Goal: Information Seeking & Learning: Learn about a topic

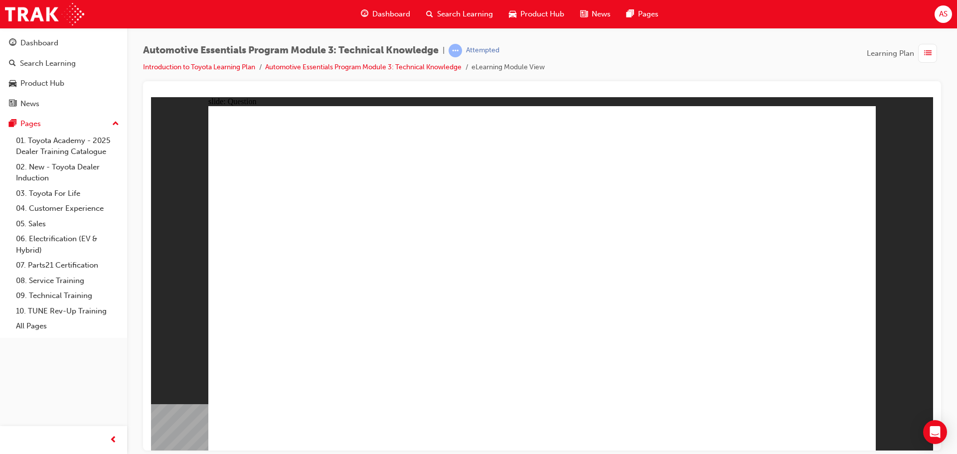
radio input "true"
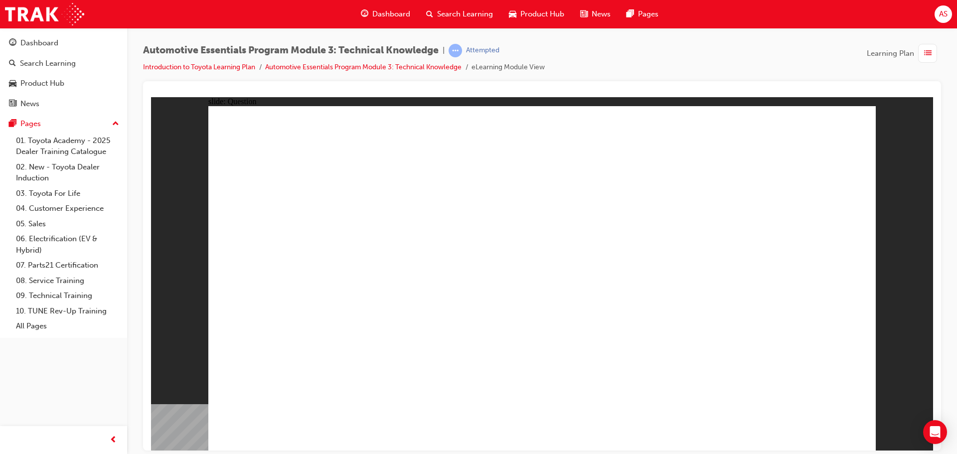
radio input "true"
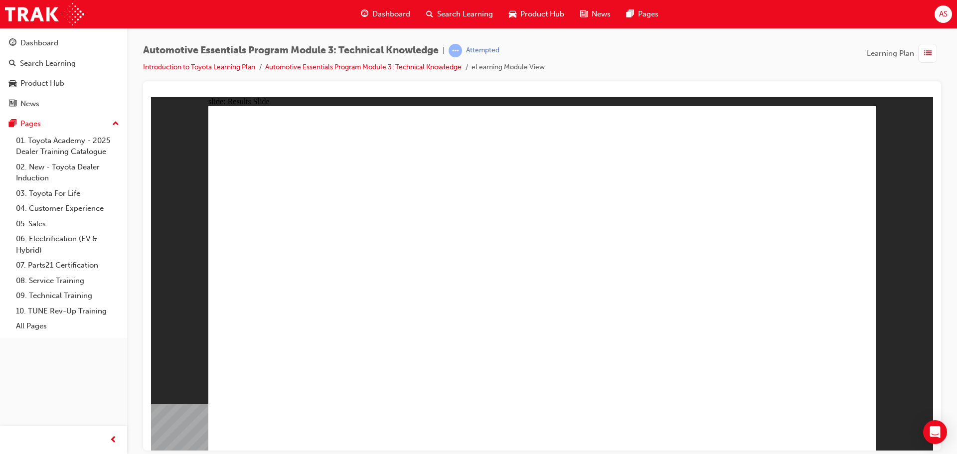
radio input "true"
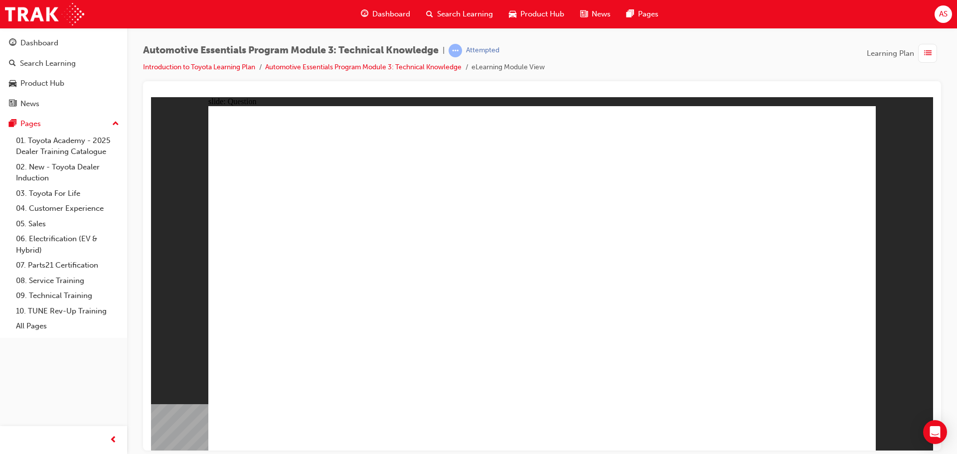
radio input "true"
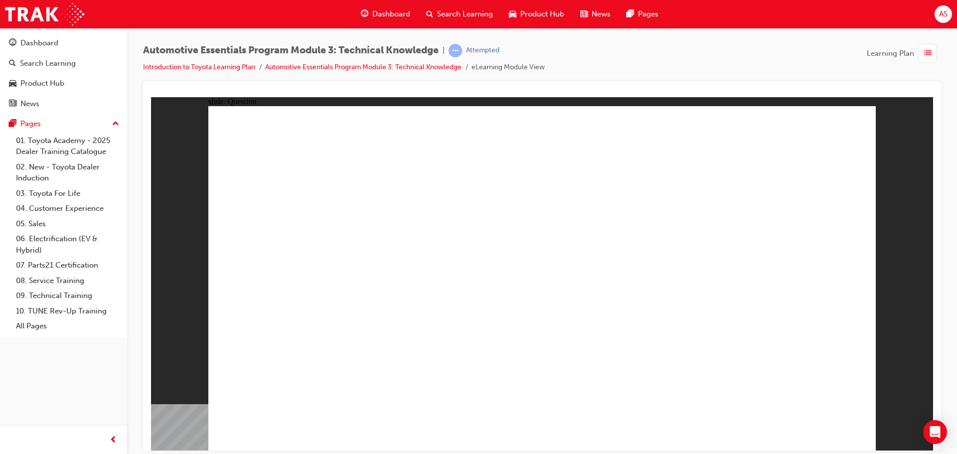
radio input "true"
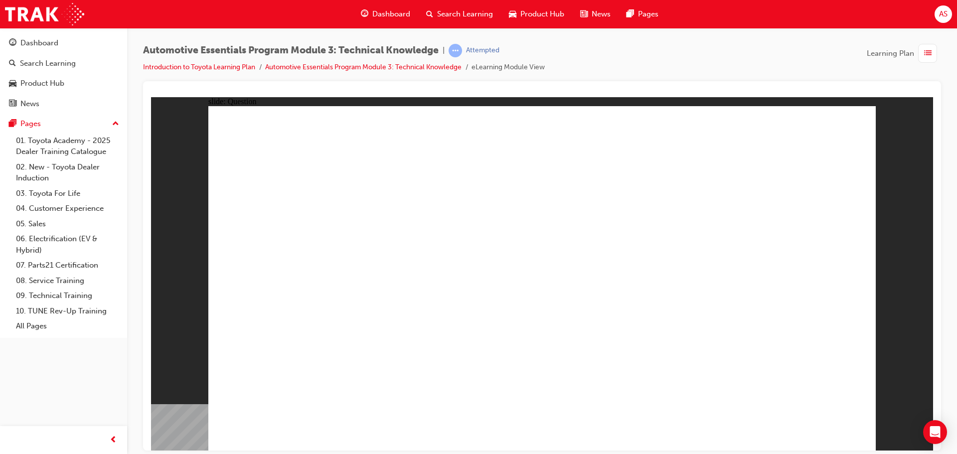
radio input "true"
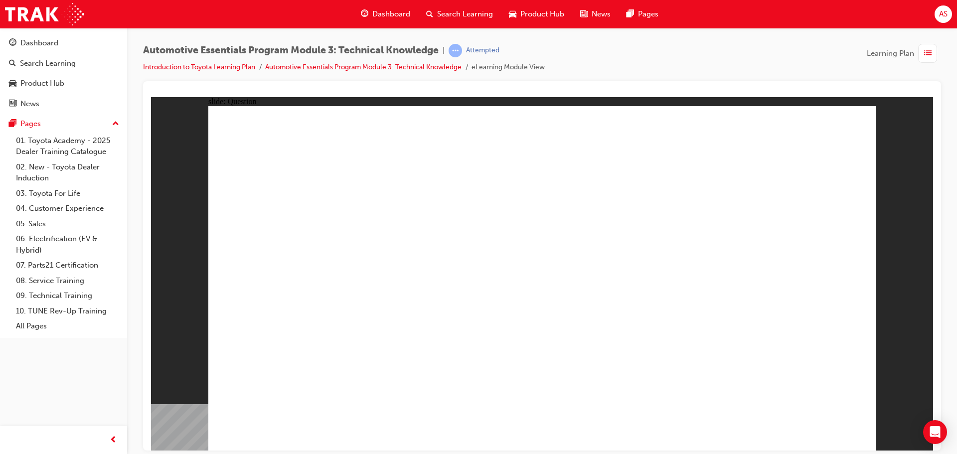
radio input "true"
drag, startPoint x: 677, startPoint y: 252, endPoint x: 680, endPoint y: 241, distance: 11.4
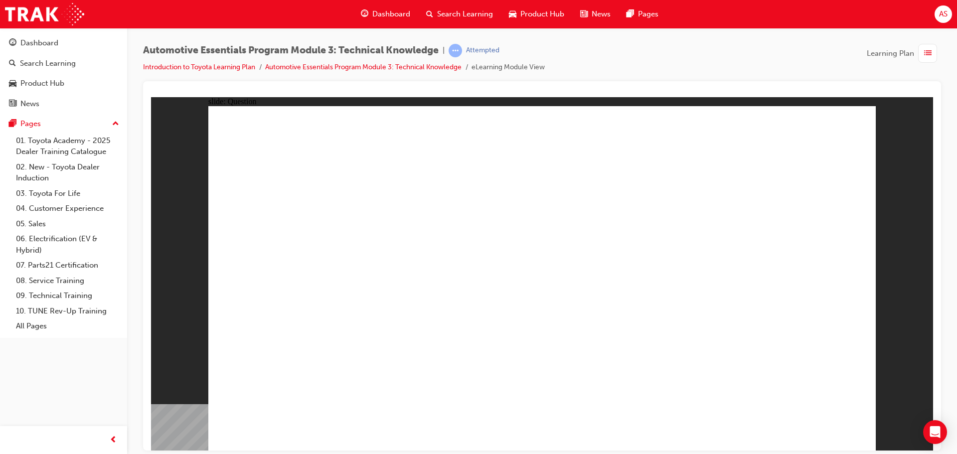
radio input "false"
radio input "true"
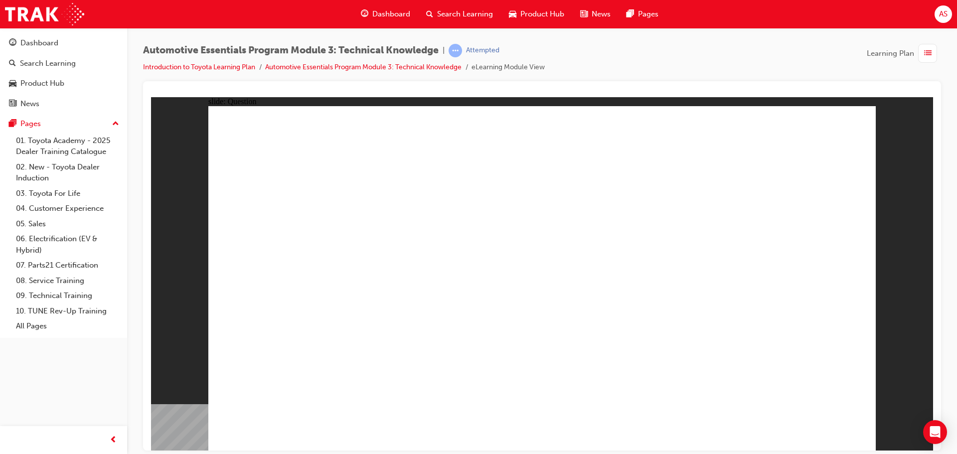
radio input "true"
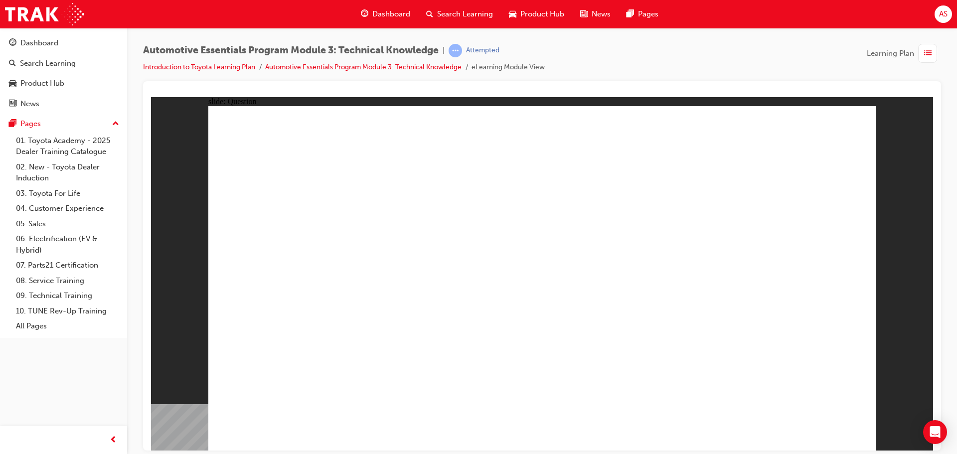
radio input "true"
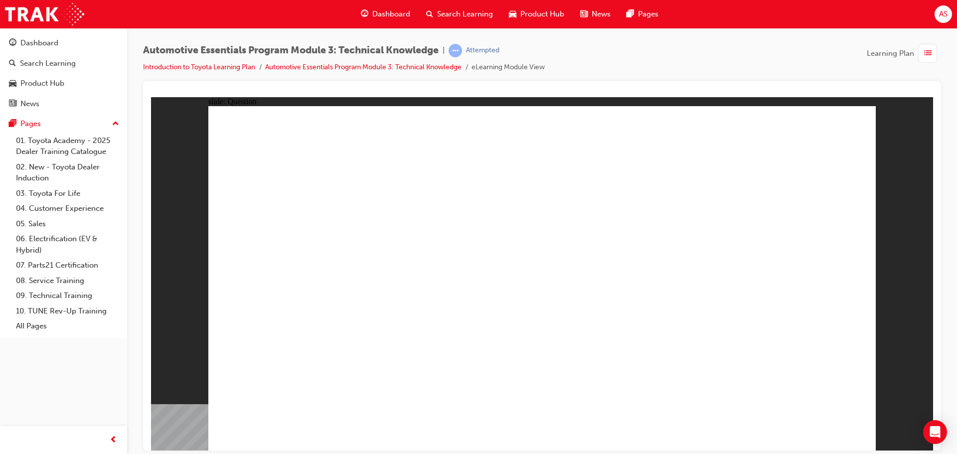
radio input "true"
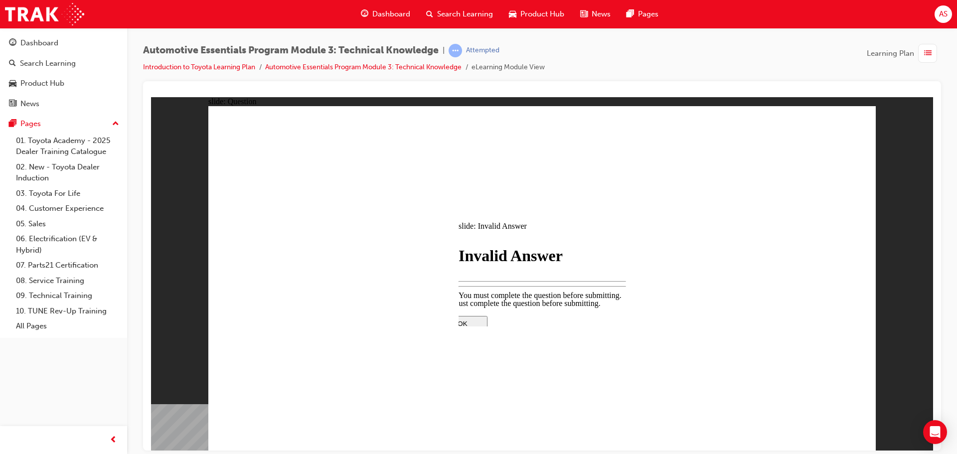
click at [536, 403] on div at bounding box center [542, 403] width 209 height 0
click at [550, 403] on div at bounding box center [542, 403] width 209 height 0
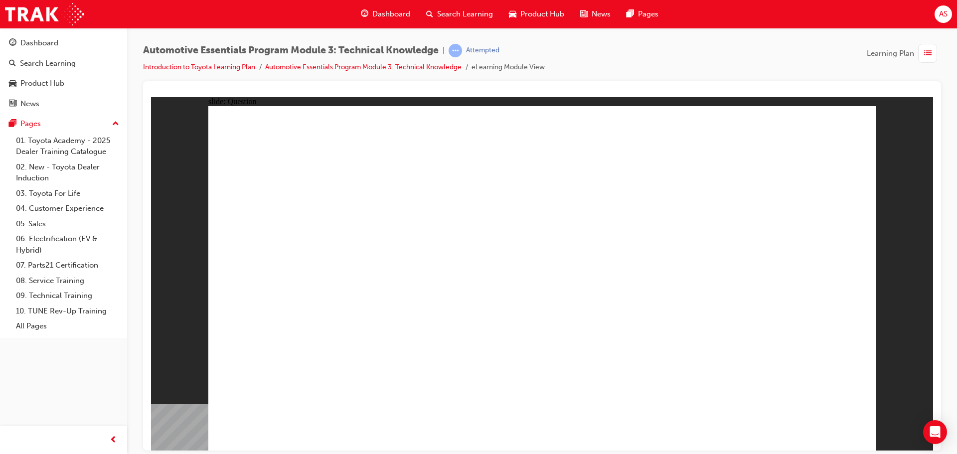
radio input "true"
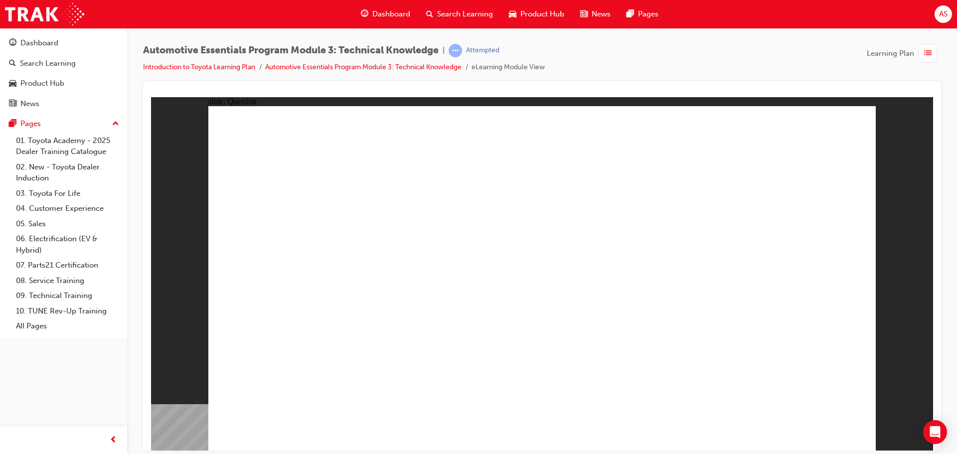
radio input "true"
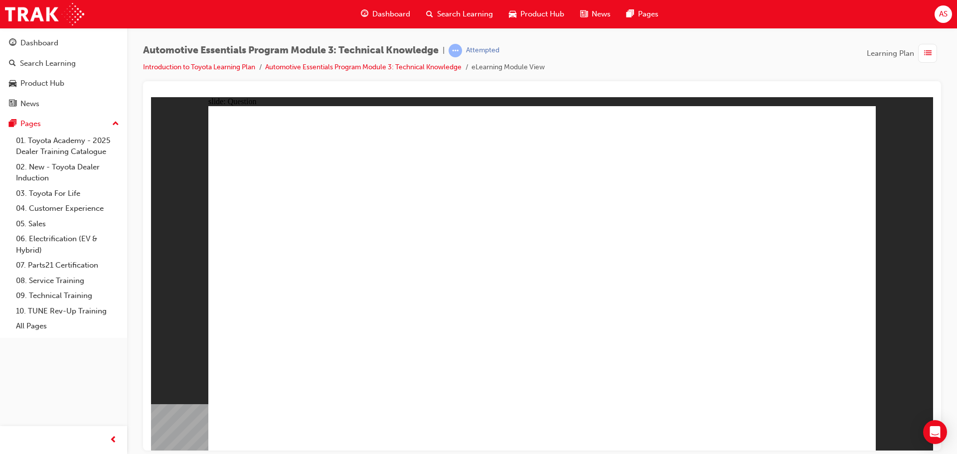
radio input "true"
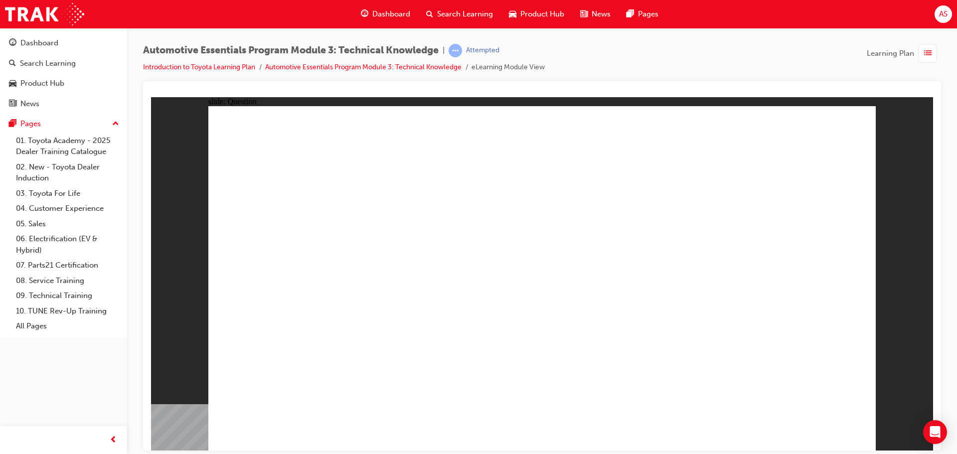
radio input "true"
drag, startPoint x: 808, startPoint y: 418, endPoint x: 814, endPoint y: 423, distance: 8.6
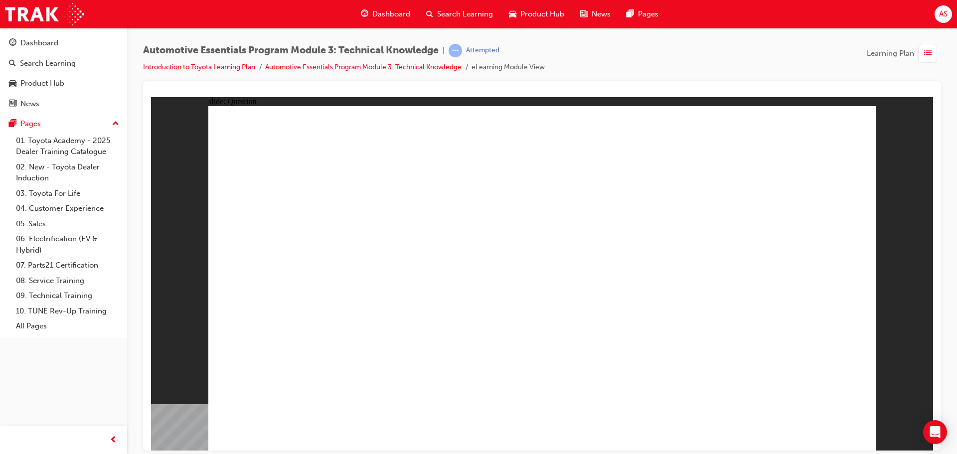
radio input "true"
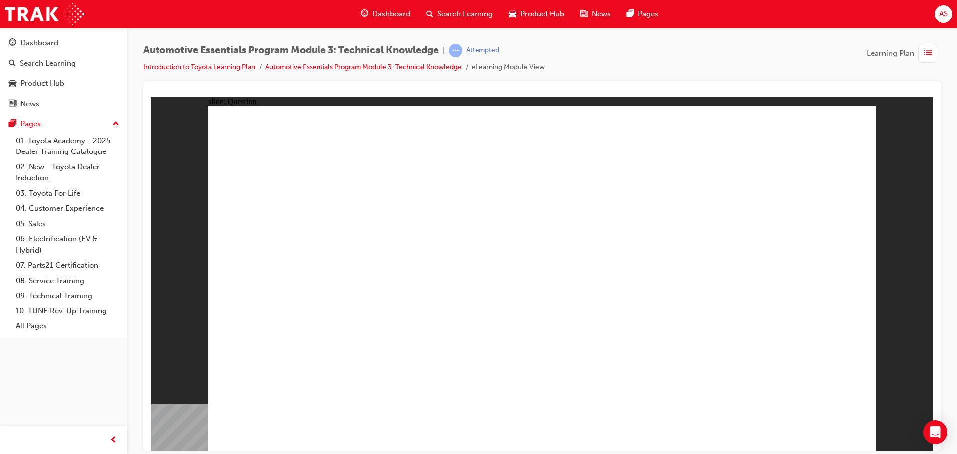
radio input "true"
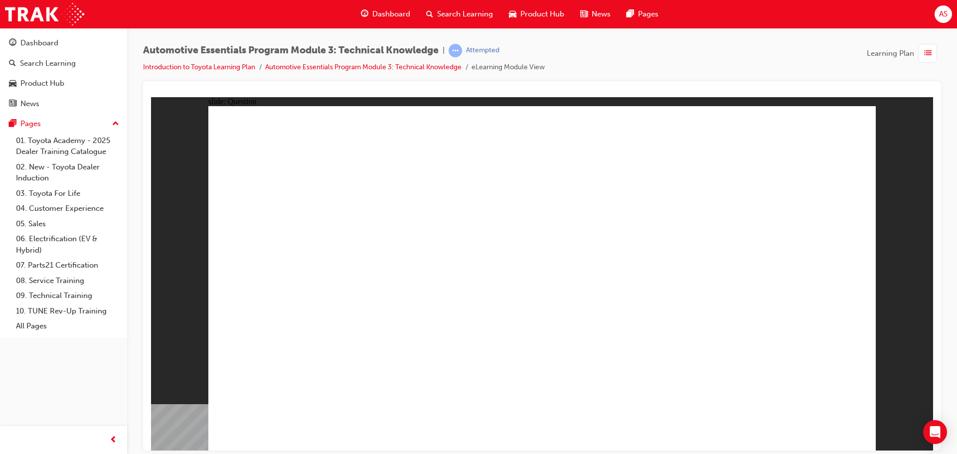
radio input "true"
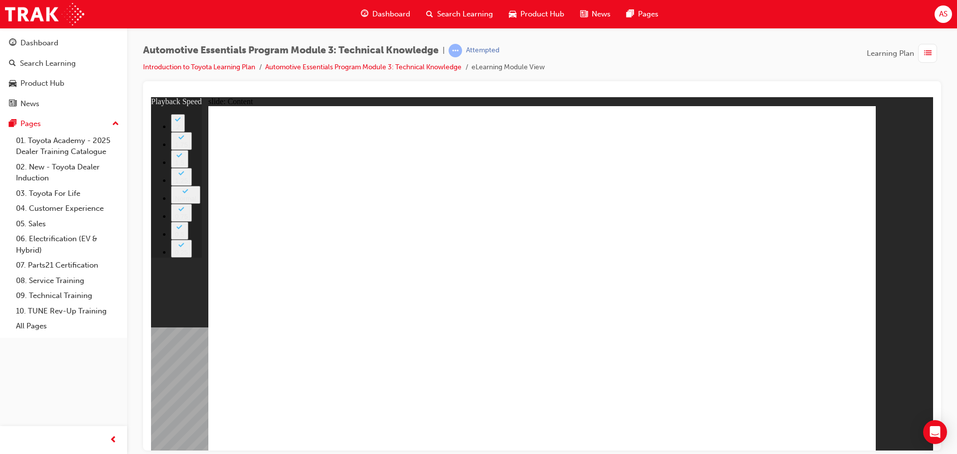
type input "10"
type input "0"
type input "12"
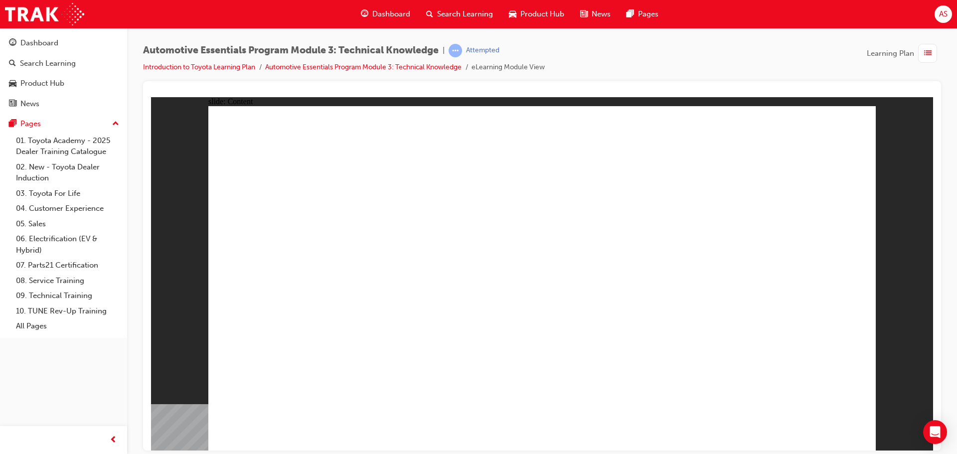
drag, startPoint x: 790, startPoint y: 128, endPoint x: 779, endPoint y: 140, distance: 16.2
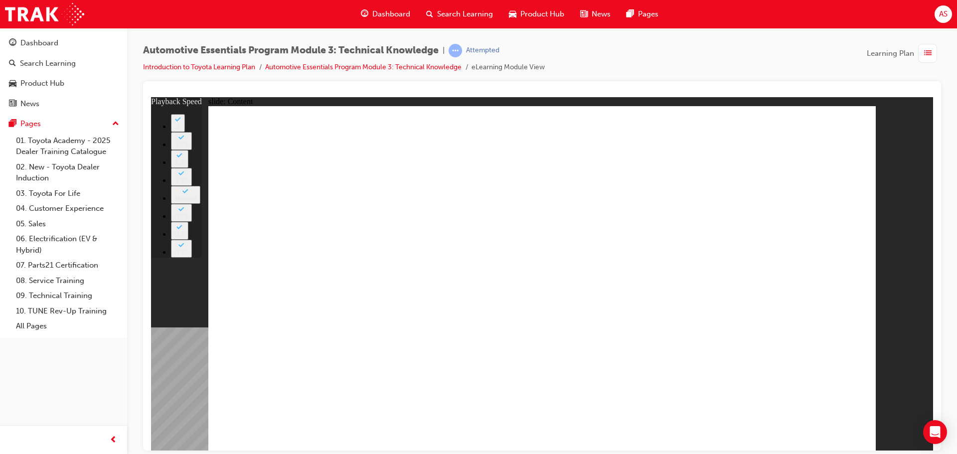
type input "4"
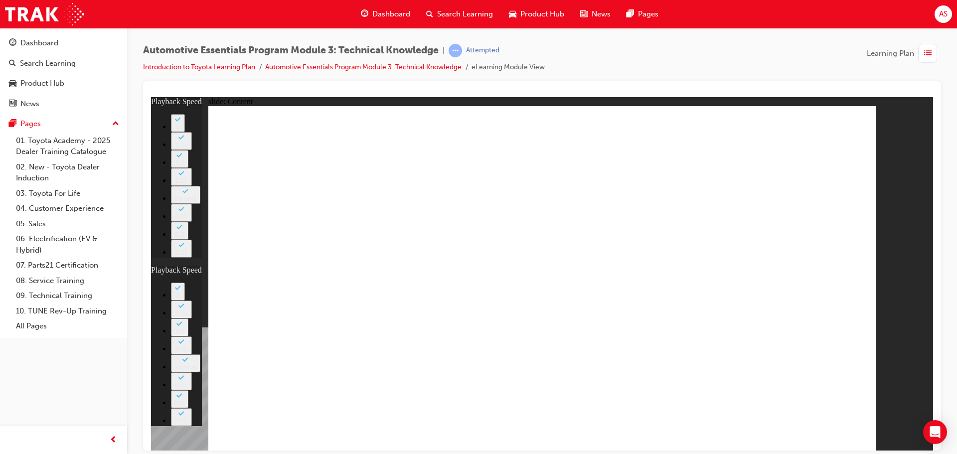
type input "15"
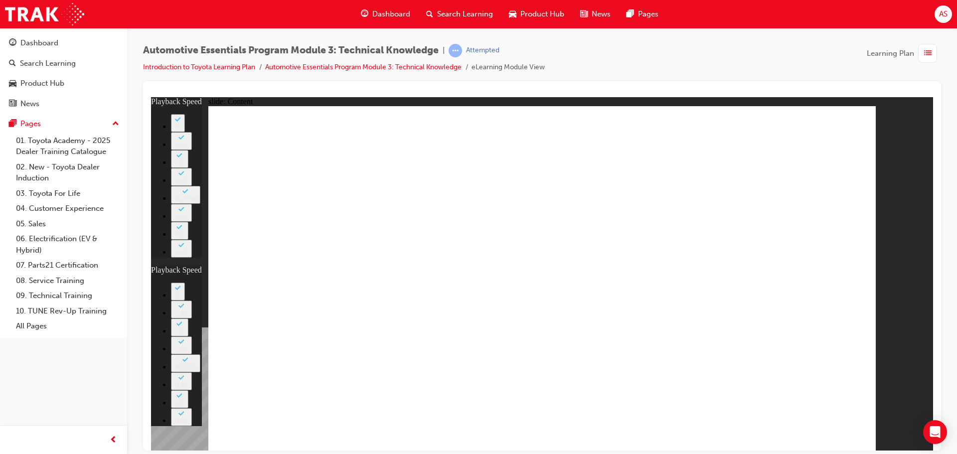
type input "4"
type input "15"
